Goal: Navigation & Orientation: Find specific page/section

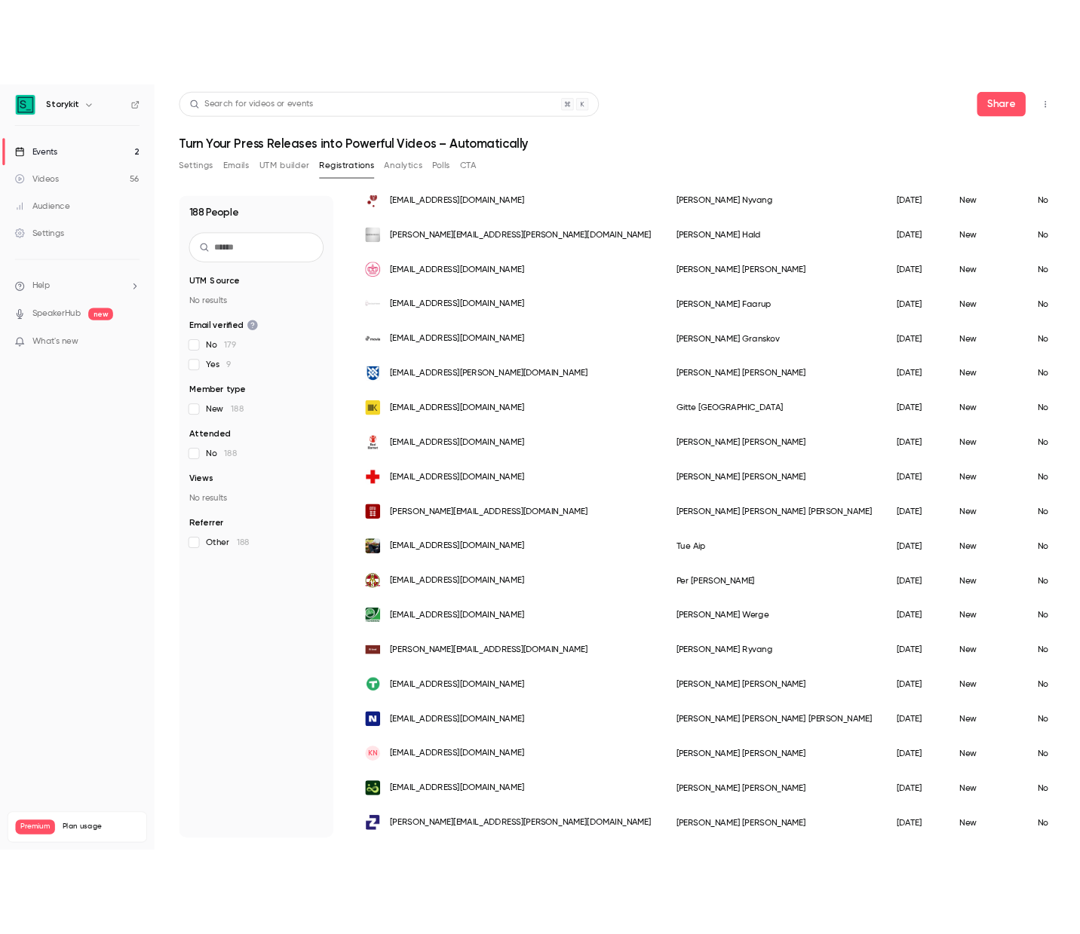
scroll to position [1482, 0]
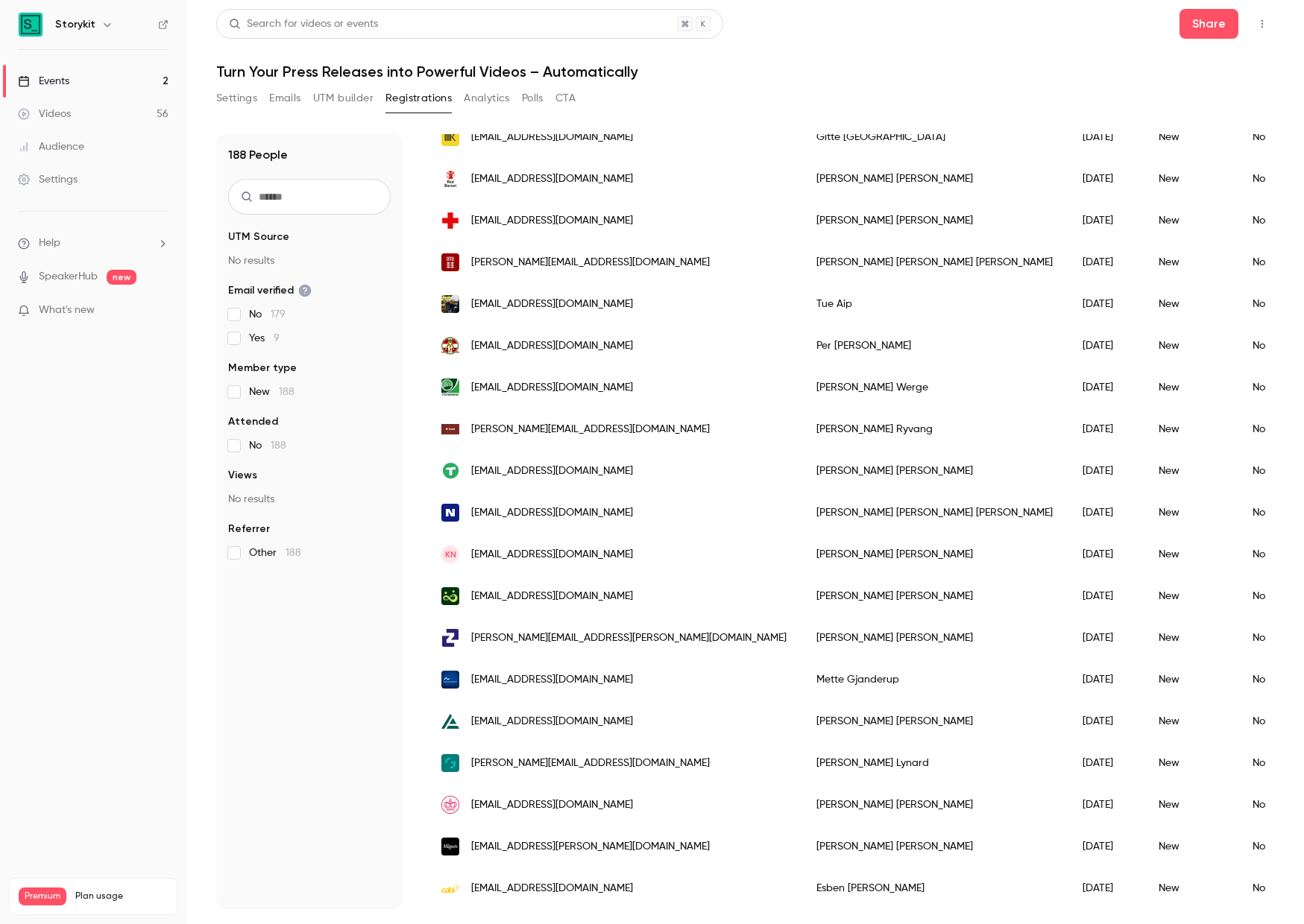
click at [81, 20] on h6 "Storykit" at bounding box center [75, 24] width 41 height 15
click at [67, 80] on div "Events" at bounding box center [43, 81] width 51 height 15
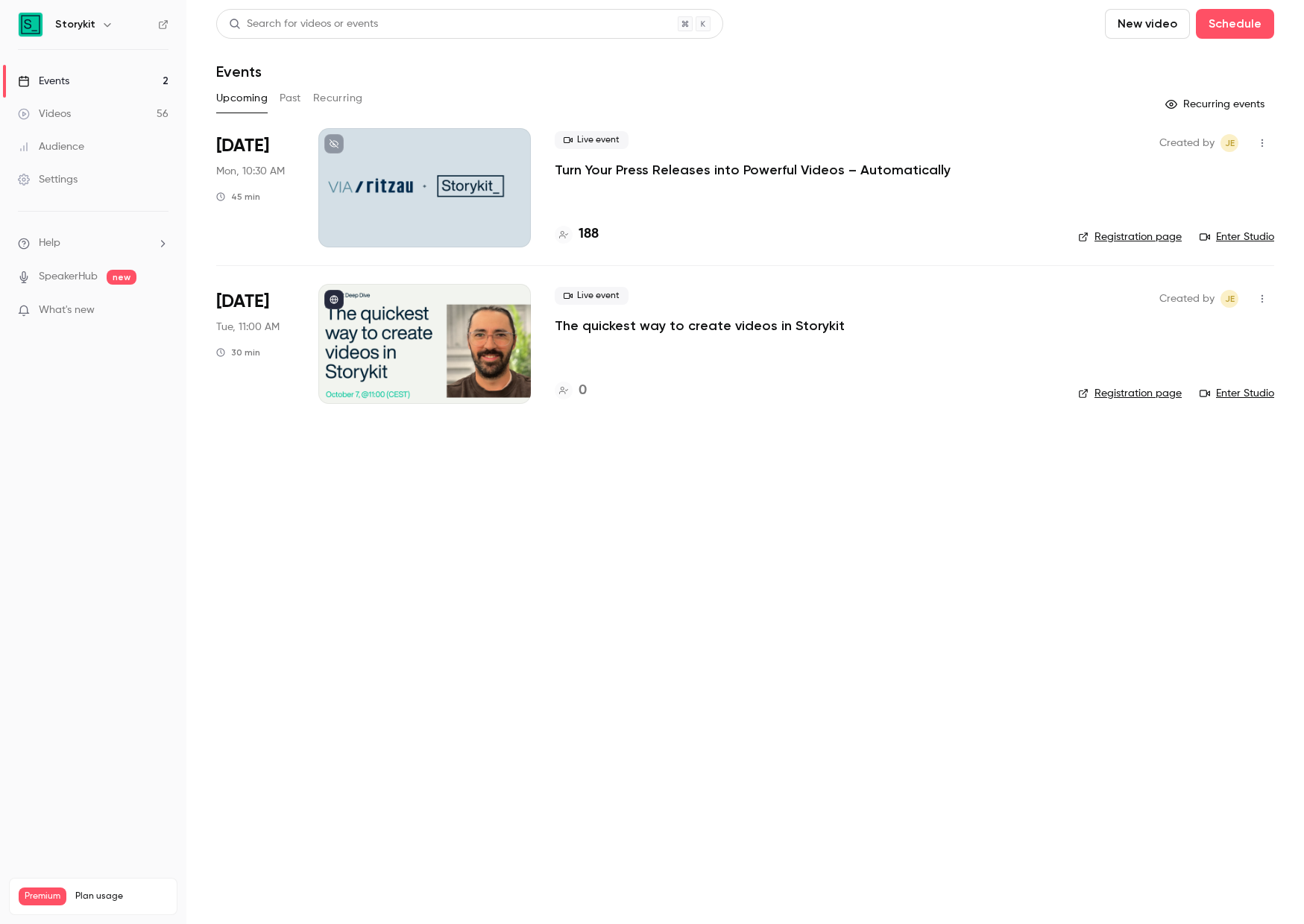
click at [776, 172] on p "Turn Your Press Releases into Powerful Videos – Automatically" at bounding box center [752, 170] width 395 height 18
